Goal: Task Accomplishment & Management: Use online tool/utility

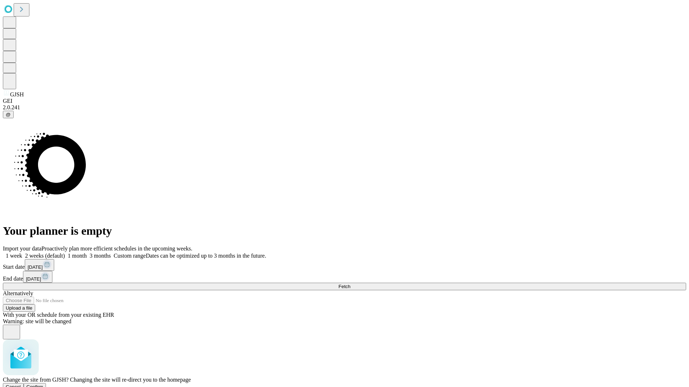
click at [43, 384] on span "Confirm" at bounding box center [35, 386] width 17 height 5
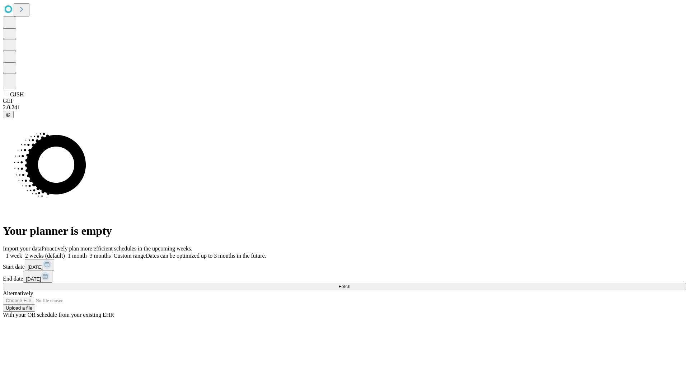
click at [65, 253] on label "2 weeks (default)" at bounding box center [43, 256] width 43 height 6
click at [350, 284] on span "Fetch" at bounding box center [344, 286] width 12 height 5
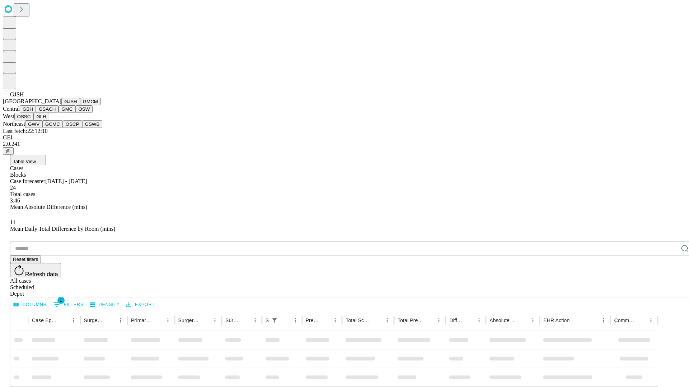
click at [80, 105] on button "GMCM" at bounding box center [90, 102] width 21 height 8
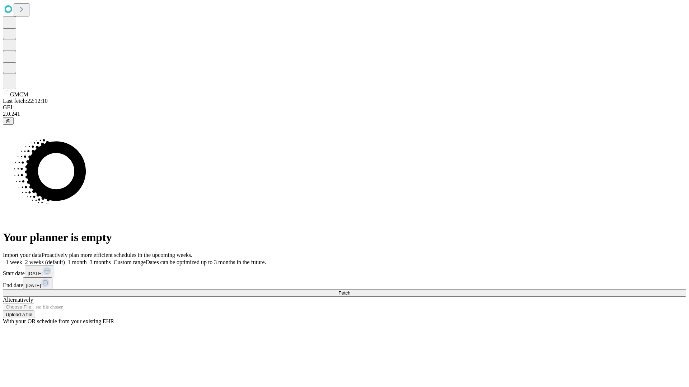
click at [65, 259] on label "2 weeks (default)" at bounding box center [43, 262] width 43 height 6
click at [350, 291] on span "Fetch" at bounding box center [344, 293] width 12 height 5
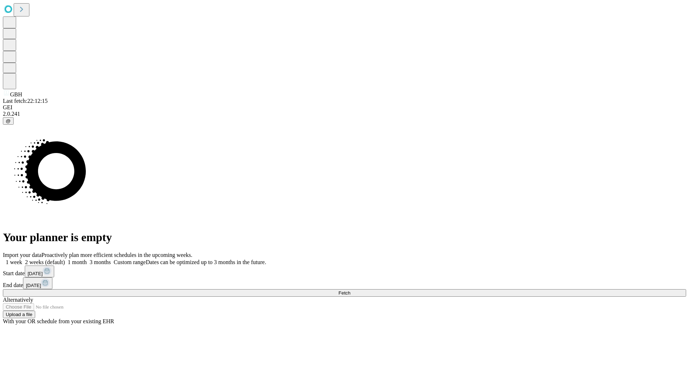
click at [65, 259] on label "2 weeks (default)" at bounding box center [43, 262] width 43 height 6
click at [350, 291] on span "Fetch" at bounding box center [344, 293] width 12 height 5
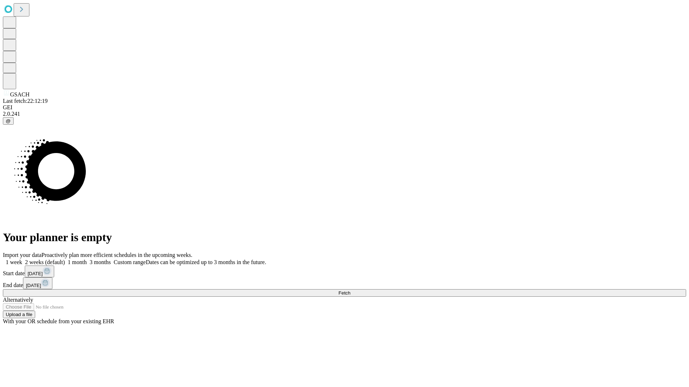
click at [65, 259] on label "2 weeks (default)" at bounding box center [43, 262] width 43 height 6
click at [350, 291] on span "Fetch" at bounding box center [344, 293] width 12 height 5
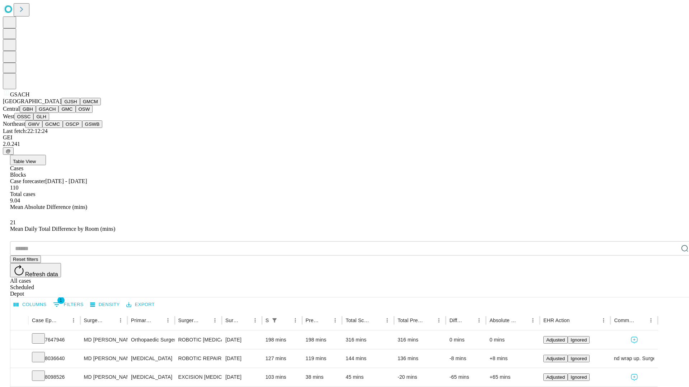
click at [58, 113] on button "GMC" at bounding box center [66, 109] width 17 height 8
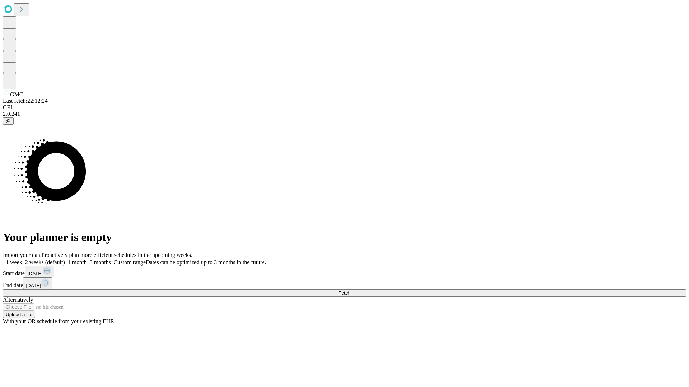
click at [65, 259] on label "2 weeks (default)" at bounding box center [43, 262] width 43 height 6
click at [350, 291] on span "Fetch" at bounding box center [344, 293] width 12 height 5
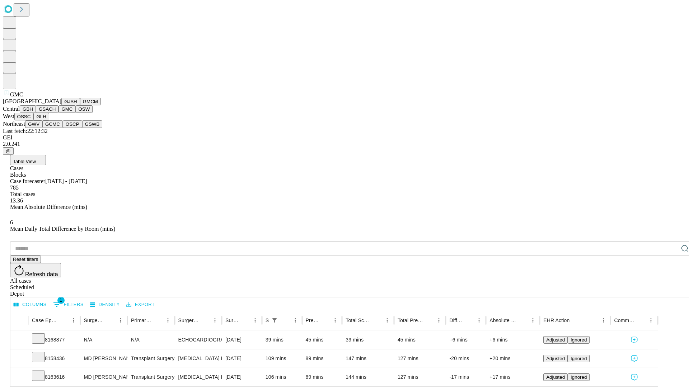
click at [76, 113] on button "OSW" at bounding box center [84, 109] width 17 height 8
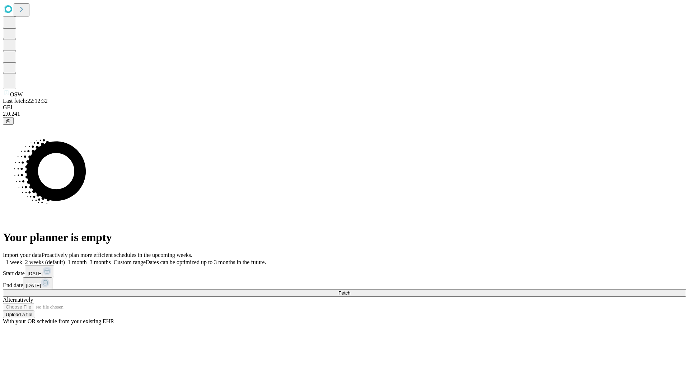
click at [65, 259] on label "2 weeks (default)" at bounding box center [43, 262] width 43 height 6
click at [350, 291] on span "Fetch" at bounding box center [344, 293] width 12 height 5
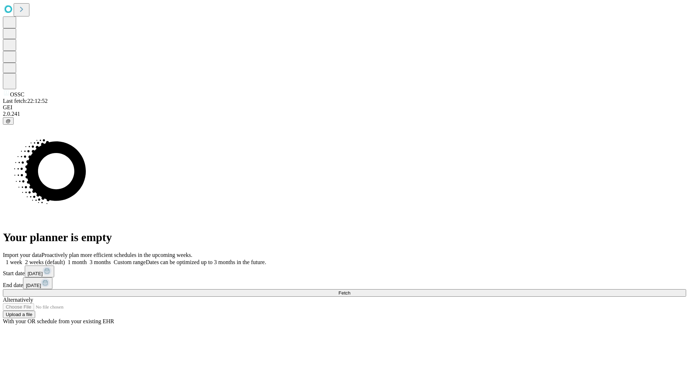
click at [65, 259] on label "2 weeks (default)" at bounding box center [43, 262] width 43 height 6
click at [350, 291] on span "Fetch" at bounding box center [344, 293] width 12 height 5
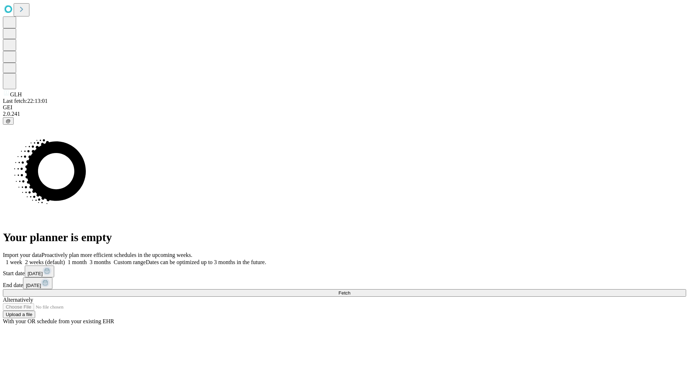
click at [65, 259] on label "2 weeks (default)" at bounding box center [43, 262] width 43 height 6
click at [350, 291] on span "Fetch" at bounding box center [344, 293] width 12 height 5
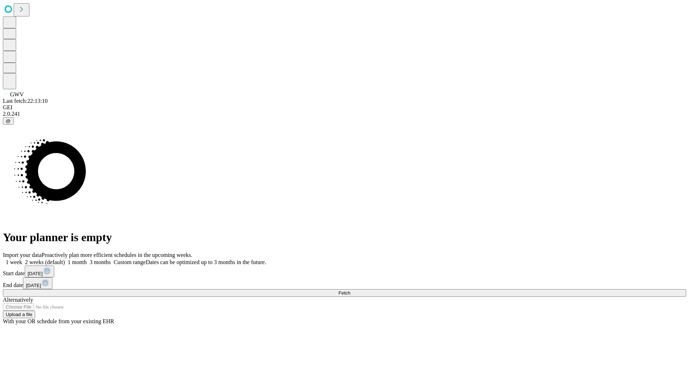
click at [350, 291] on span "Fetch" at bounding box center [344, 293] width 12 height 5
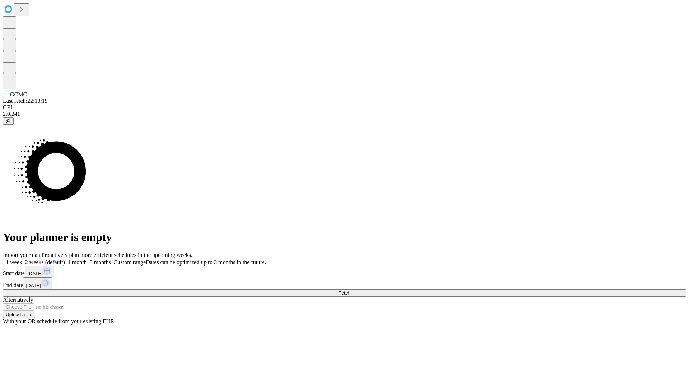
click at [65, 259] on label "2 weeks (default)" at bounding box center [43, 262] width 43 height 6
click at [350, 291] on span "Fetch" at bounding box center [344, 293] width 12 height 5
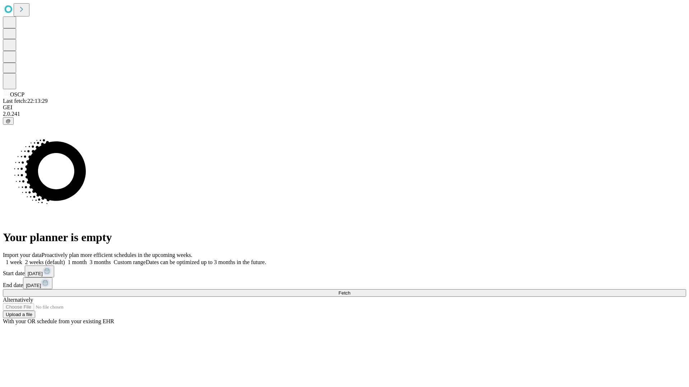
click at [350, 291] on span "Fetch" at bounding box center [344, 293] width 12 height 5
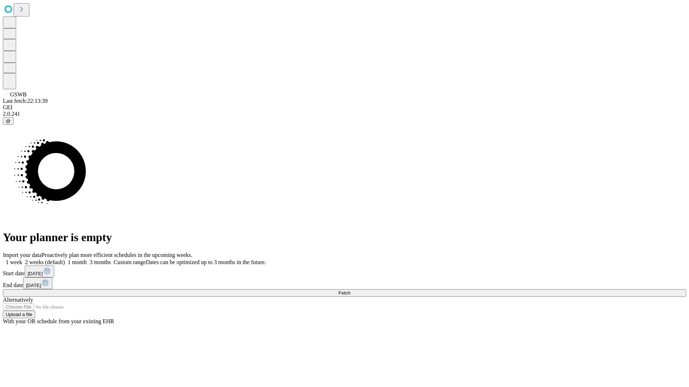
click at [65, 259] on label "2 weeks (default)" at bounding box center [43, 262] width 43 height 6
click at [350, 291] on span "Fetch" at bounding box center [344, 293] width 12 height 5
